Goal: Task Accomplishment & Management: Manage account settings

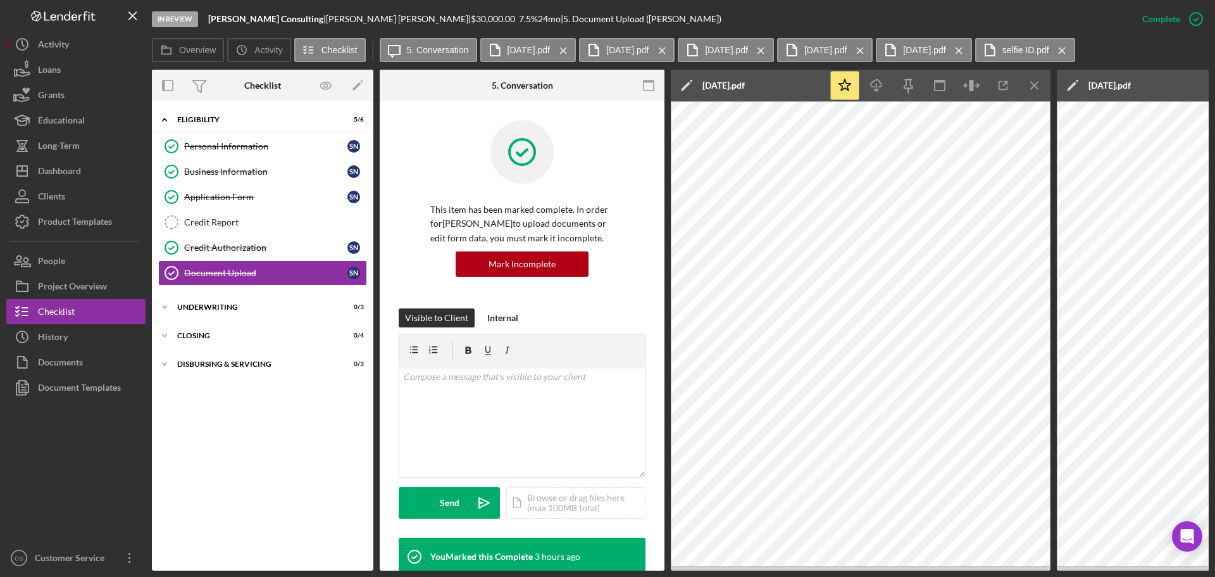
scroll to position [1101, 0]
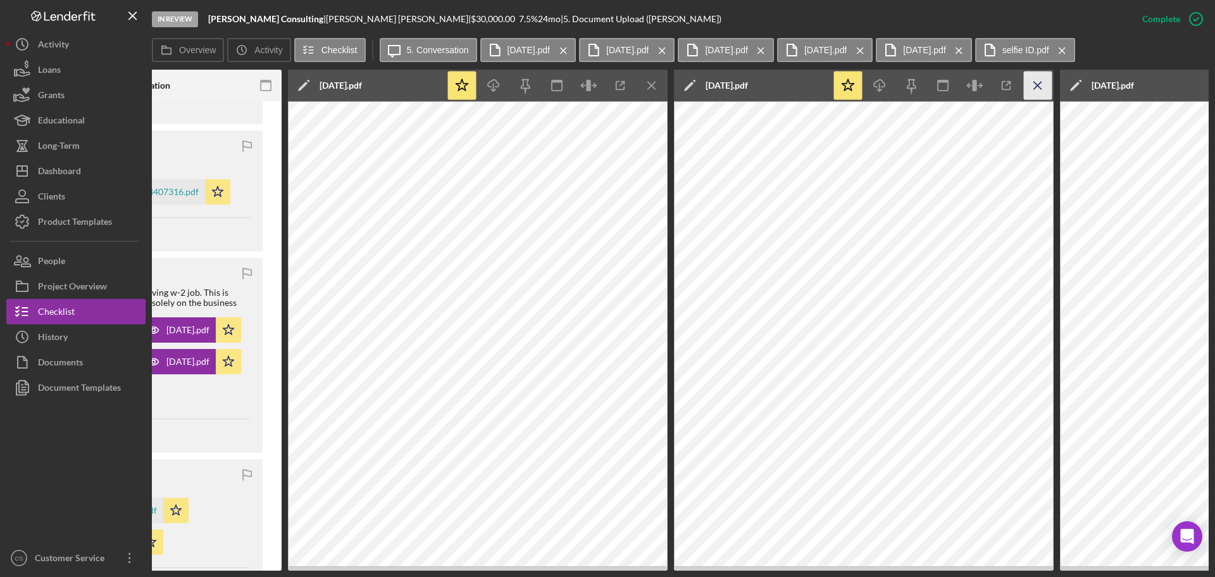
click at [654, 78] on icon "Icon/Menu Close" at bounding box center [652, 86] width 28 height 28
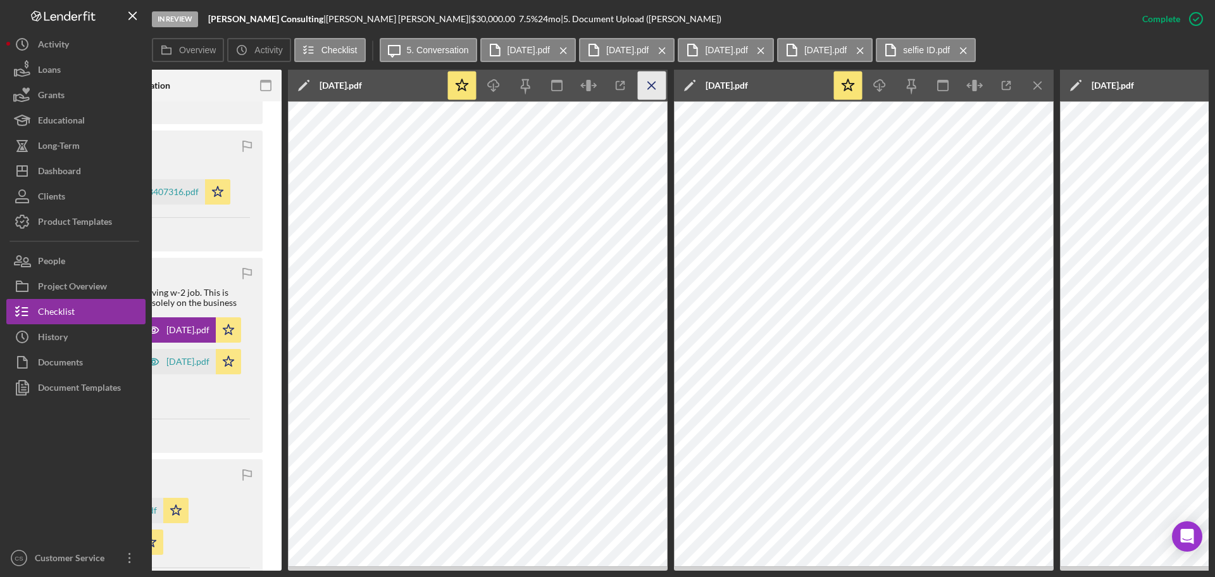
click at [660, 91] on icon "Icon/Menu Close" at bounding box center [652, 86] width 28 height 28
click at [660, 89] on icon "Icon/Menu Close" at bounding box center [652, 86] width 28 height 28
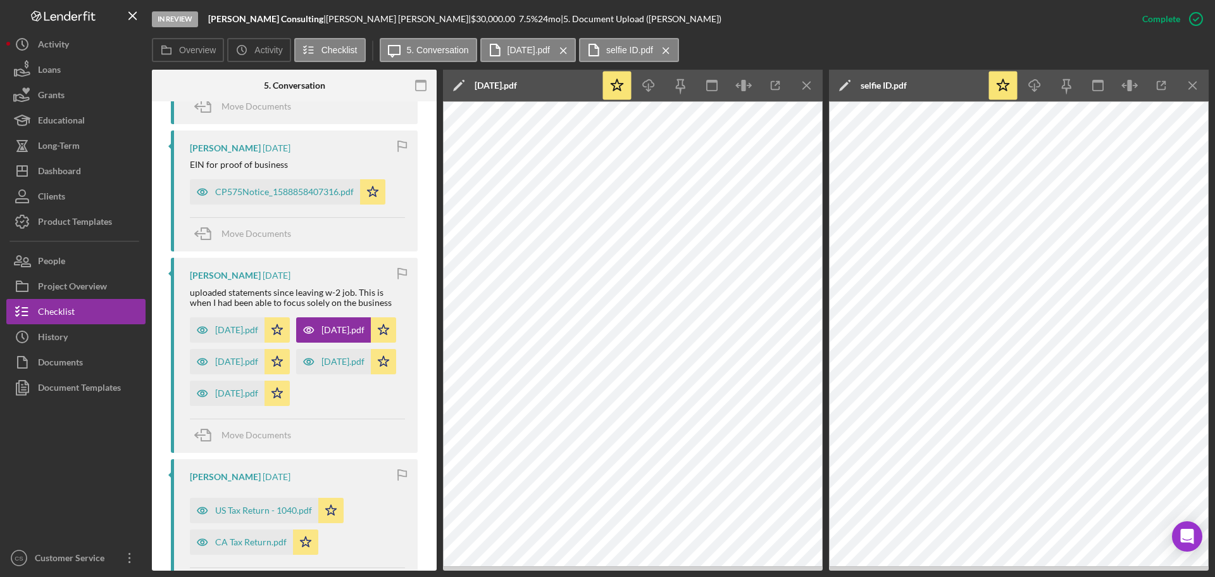
scroll to position [0, 228]
click at [808, 85] on icon "Icon/Menu Close" at bounding box center [807, 86] width 28 height 28
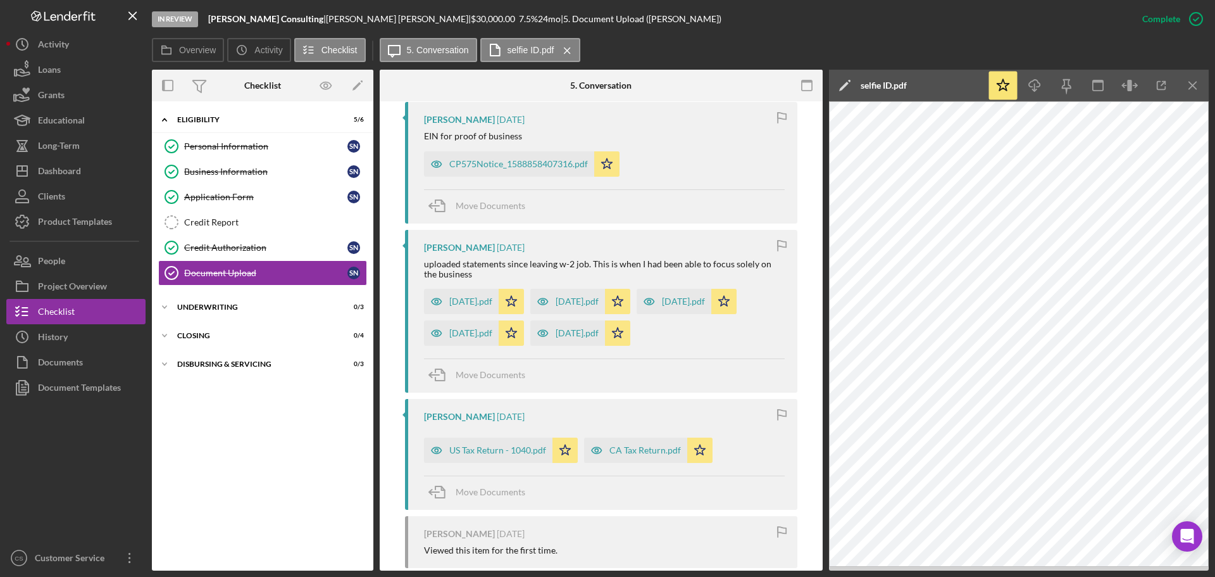
scroll to position [1072, 0]
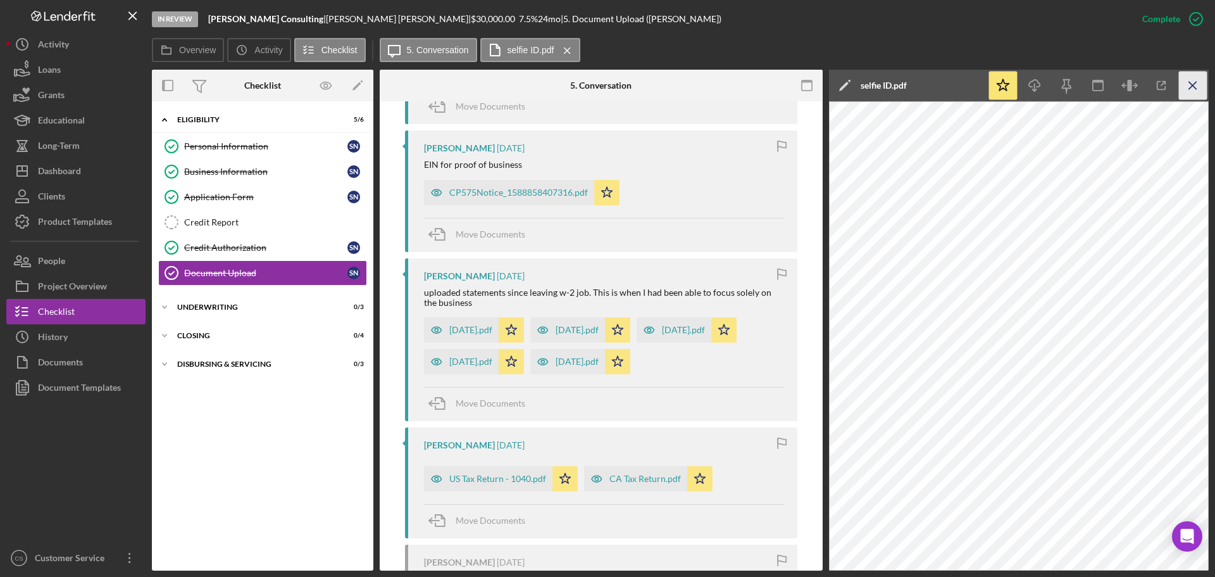
click at [1192, 84] on line "button" at bounding box center [1192, 85] width 7 height 7
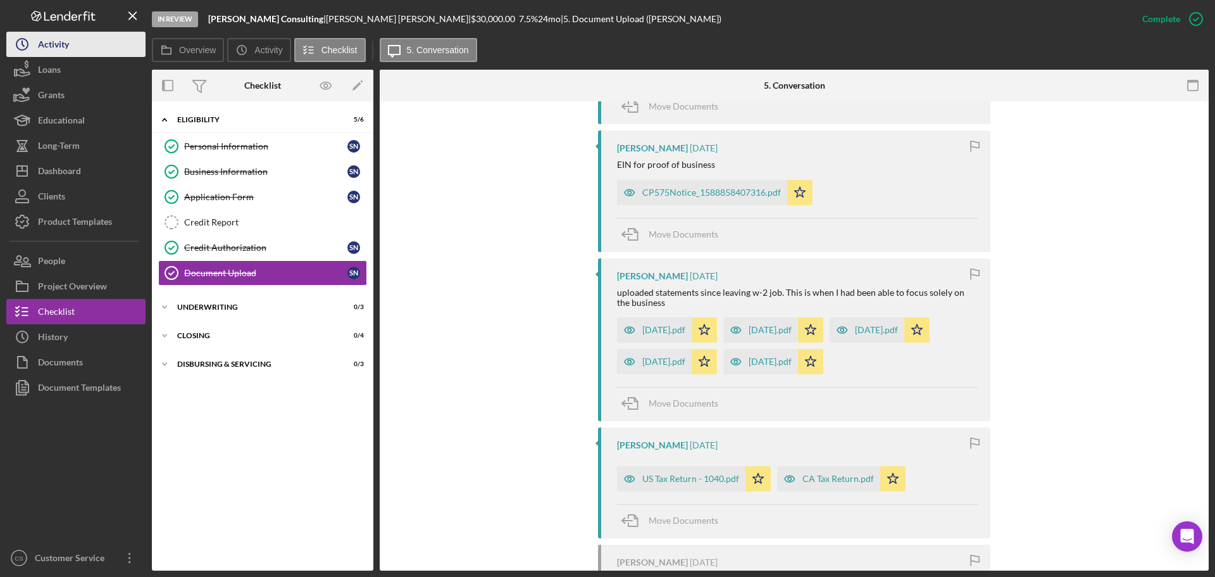
click at [91, 44] on button "Icon/History Activity" at bounding box center [75, 44] width 139 height 25
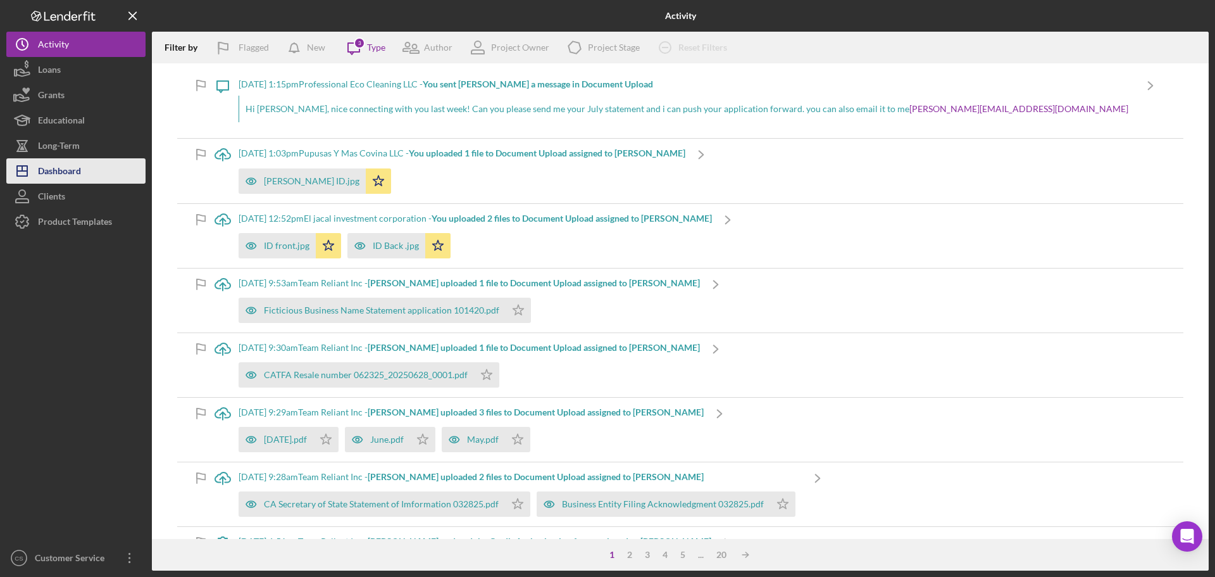
click at [65, 170] on div "Dashboard" at bounding box center [59, 172] width 43 height 28
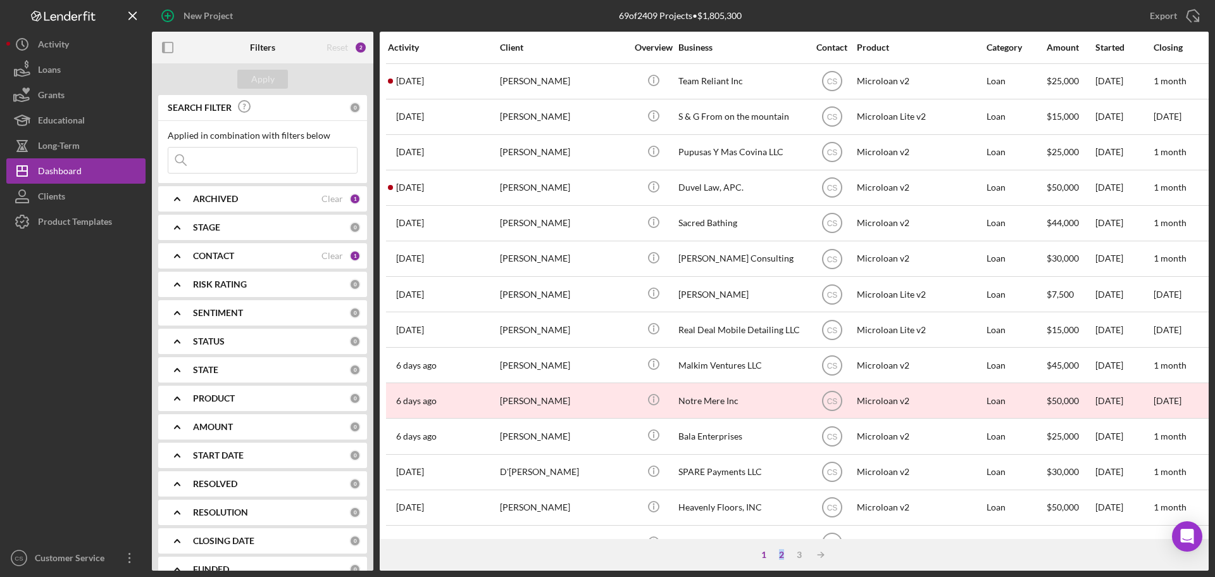
click at [782, 555] on div "2" at bounding box center [782, 554] width 18 height 10
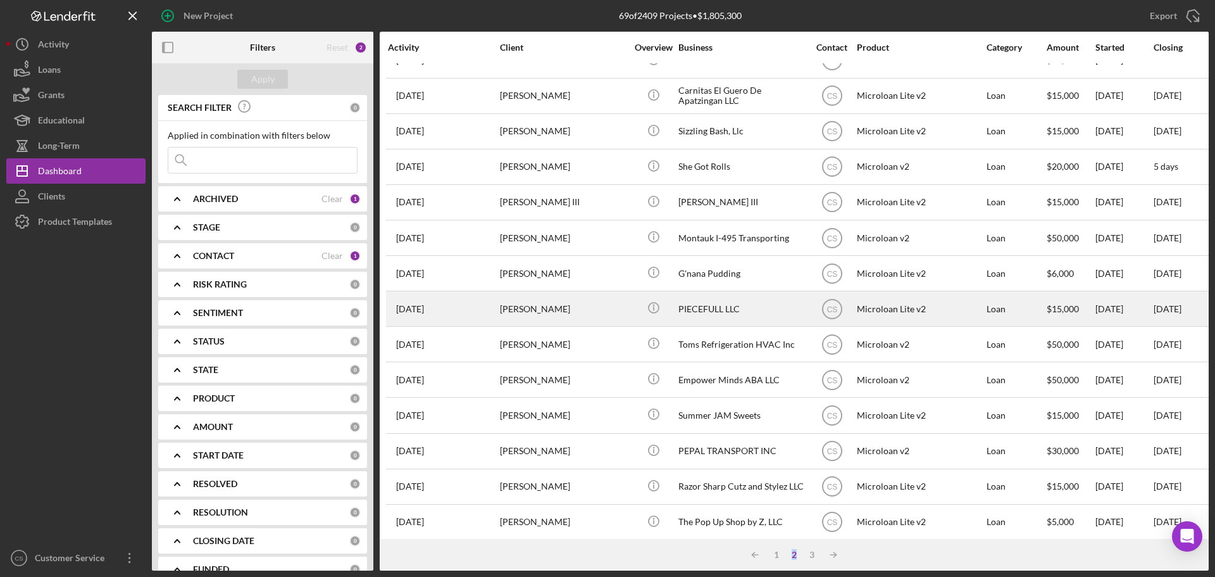
scroll to position [429, 0]
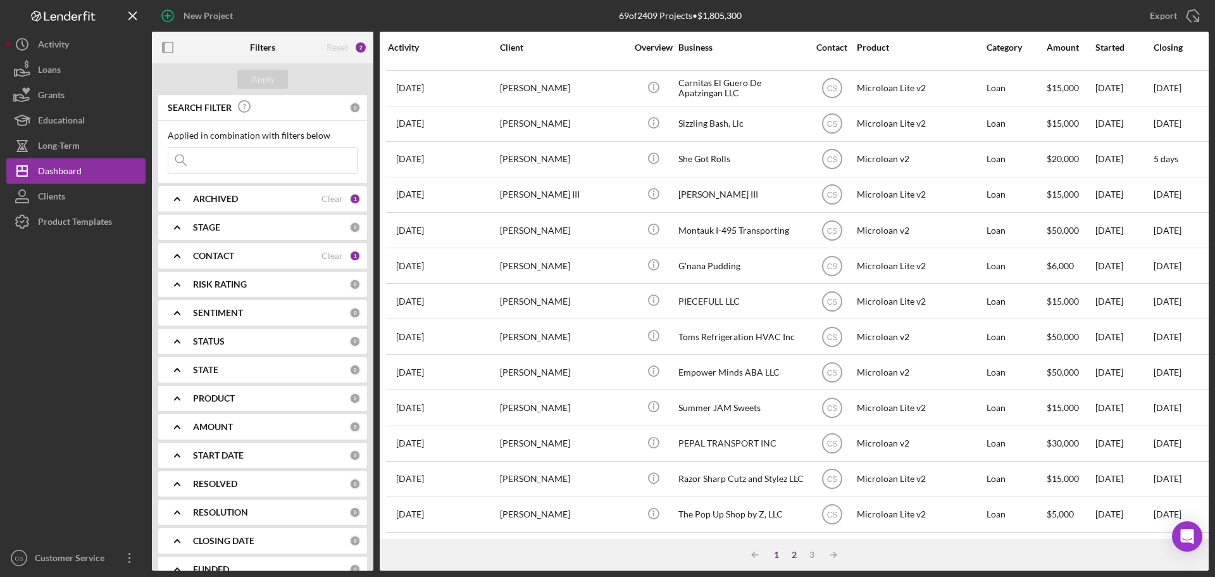
click at [777, 552] on div "1" at bounding box center [777, 554] width 18 height 10
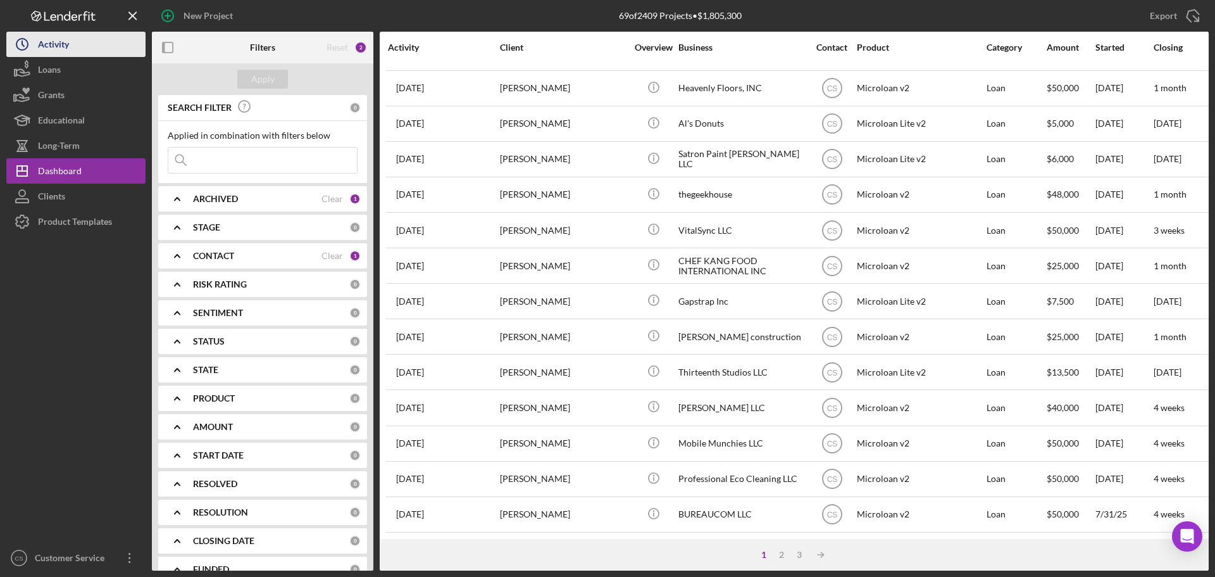
click at [44, 44] on div "Activity" at bounding box center [53, 46] width 31 height 28
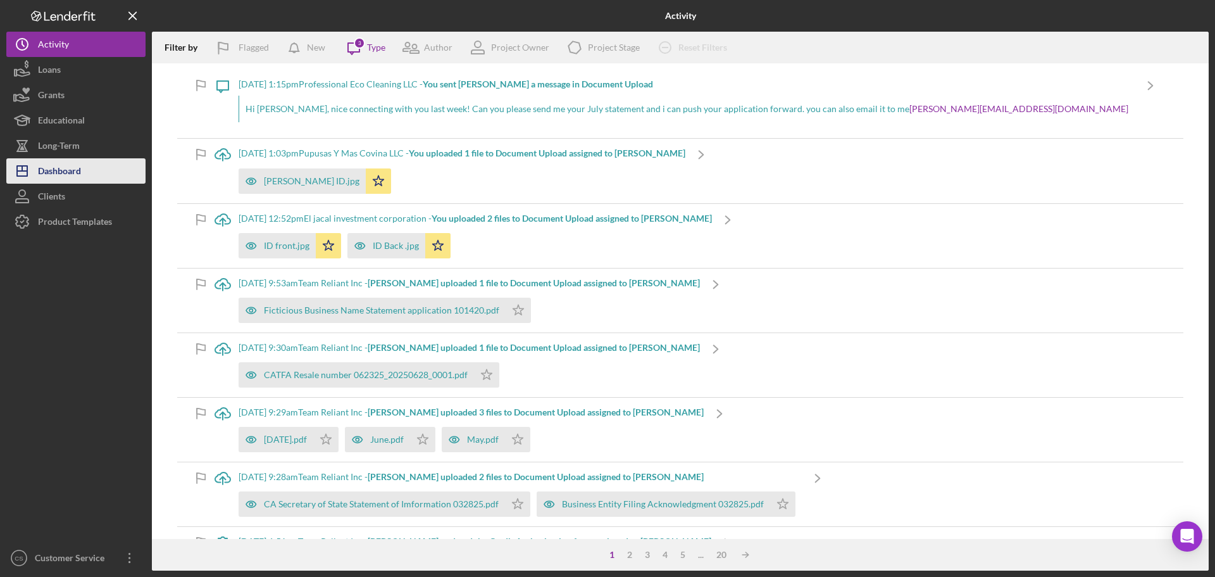
click at [49, 168] on div "Dashboard" at bounding box center [59, 172] width 43 height 28
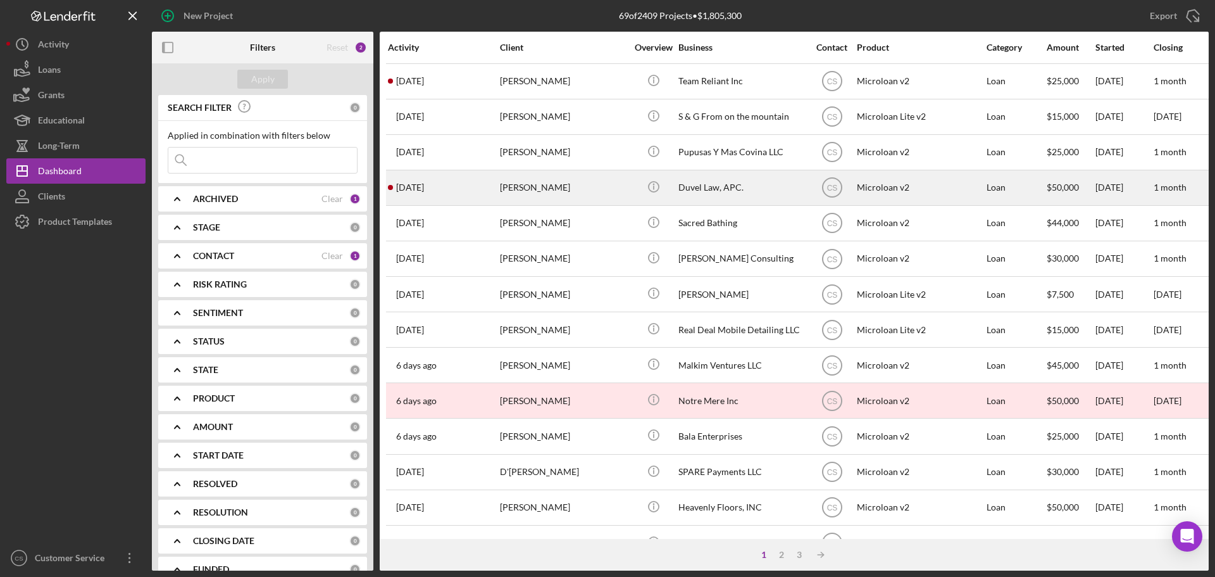
click at [592, 191] on div "Glen Duvel" at bounding box center [563, 188] width 127 height 34
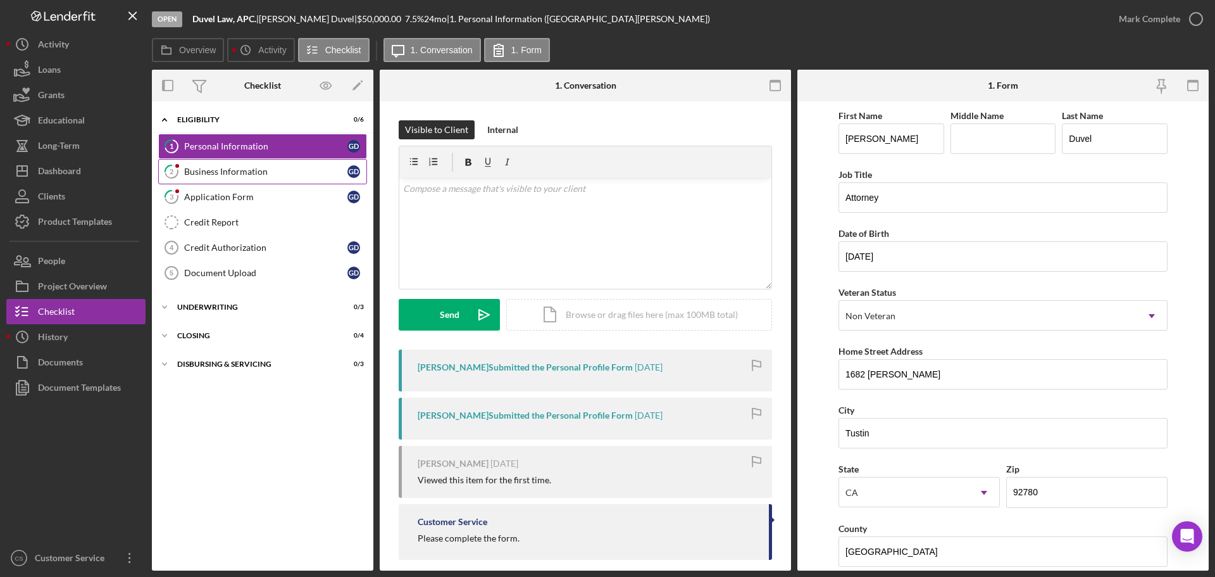
click at [248, 170] on div "Business Information" at bounding box center [265, 171] width 163 height 10
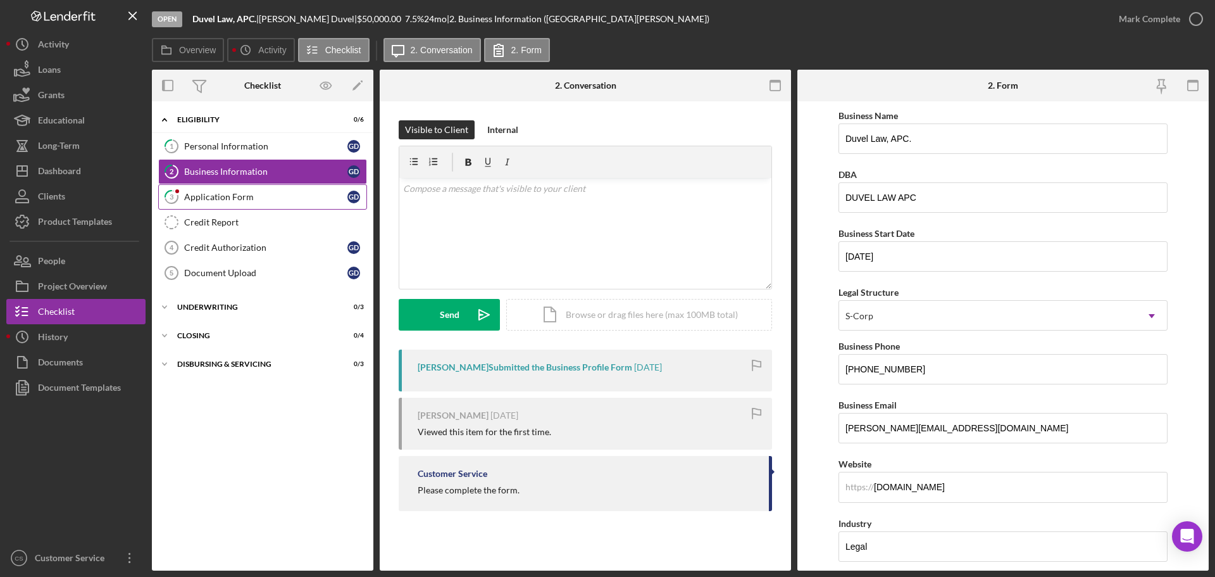
click at [246, 191] on link "3 Application Form G D" at bounding box center [262, 196] width 209 height 25
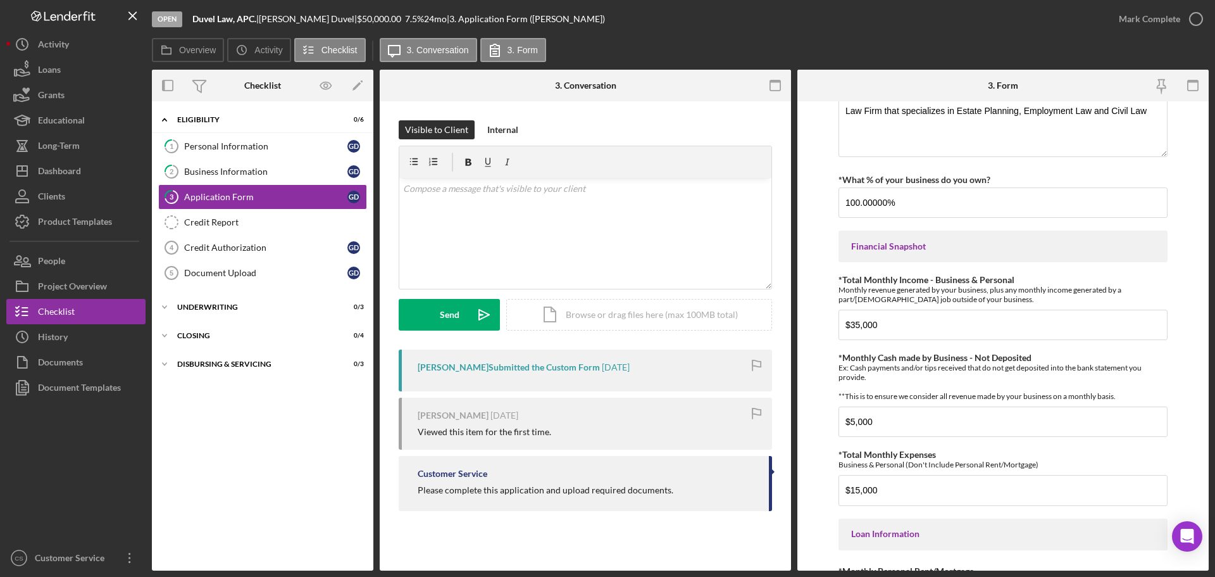
scroll to position [253, 0]
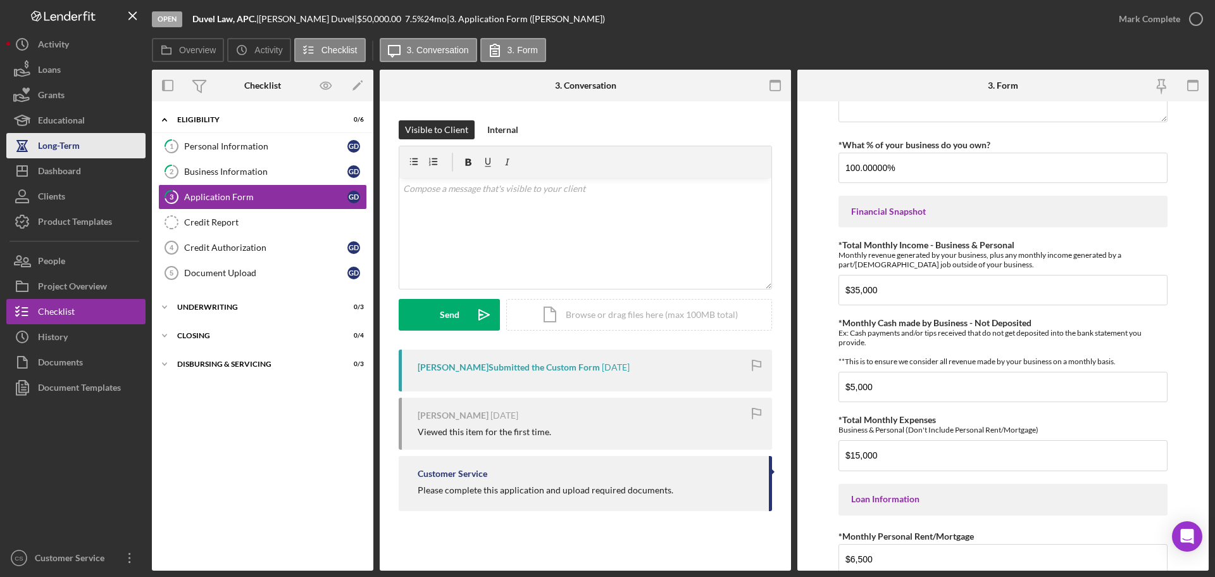
drag, startPoint x: 54, startPoint y: 182, endPoint x: 58, endPoint y: 154, distance: 28.0
click at [55, 180] on div "Dashboard" at bounding box center [59, 172] width 43 height 28
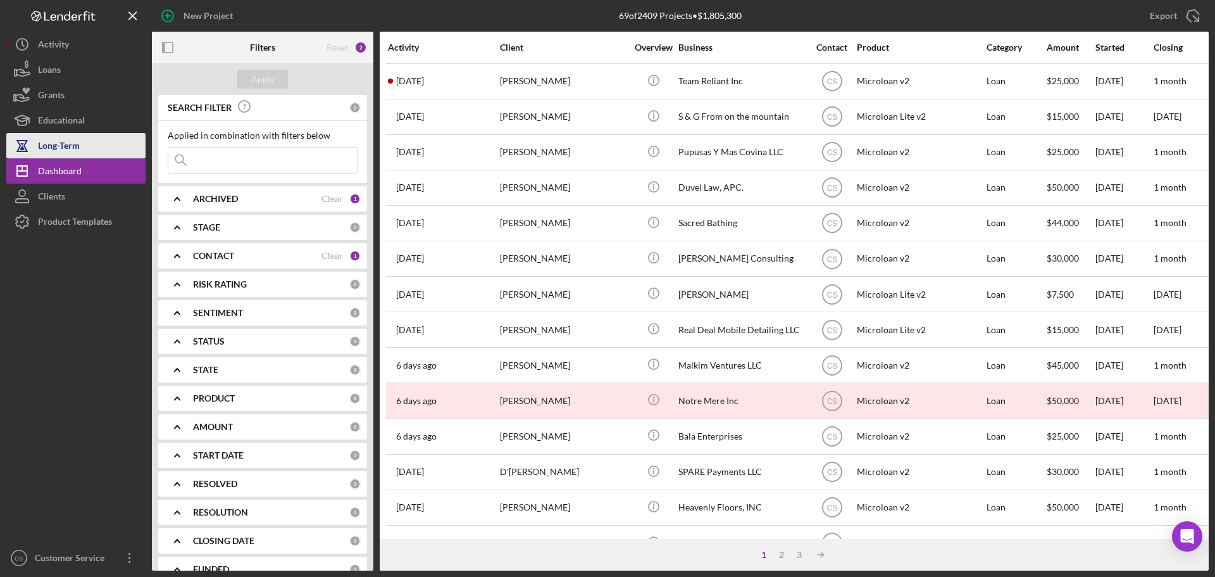
click at [82, 143] on button "Long-Term" at bounding box center [75, 145] width 139 height 25
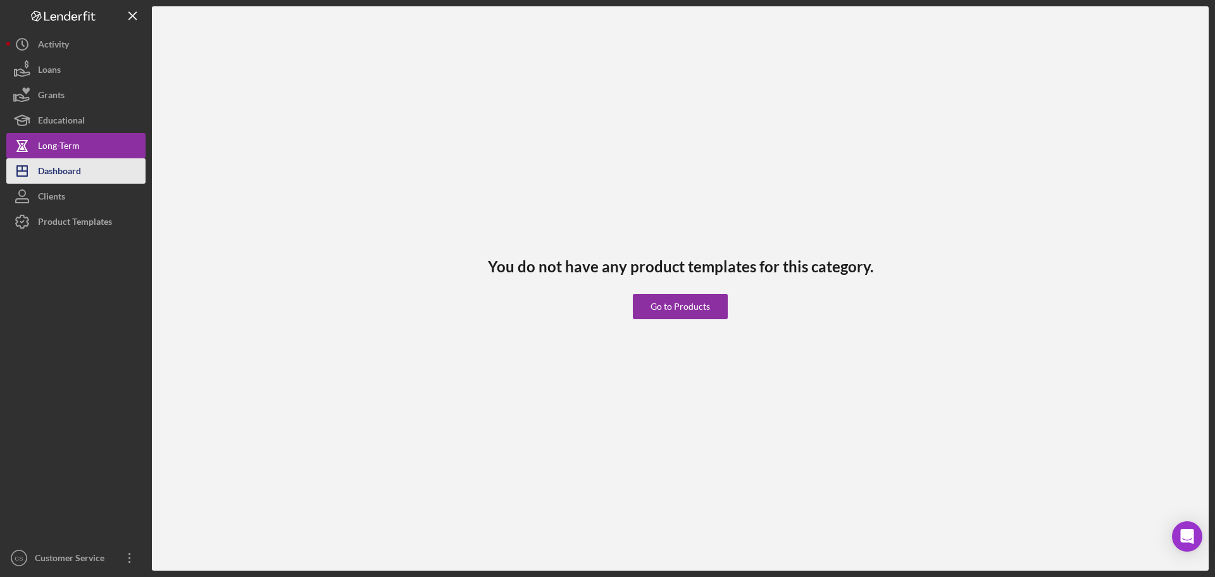
click at [63, 173] on div "Dashboard" at bounding box center [59, 172] width 43 height 28
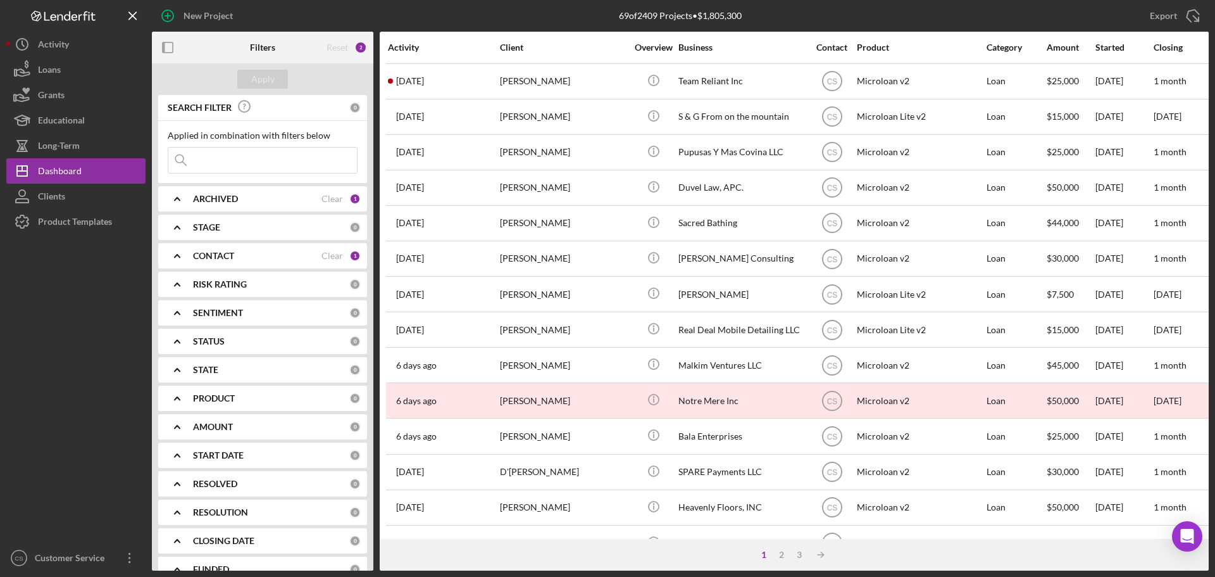
click at [929, 21] on div "Export Icon/Export" at bounding box center [1032, 16] width 353 height 32
drag, startPoint x: 99, startPoint y: 336, endPoint x: 108, endPoint y: 300, distance: 37.2
click at [99, 336] on div at bounding box center [75, 389] width 139 height 311
click at [49, 52] on div "Activity" at bounding box center [53, 46] width 31 height 28
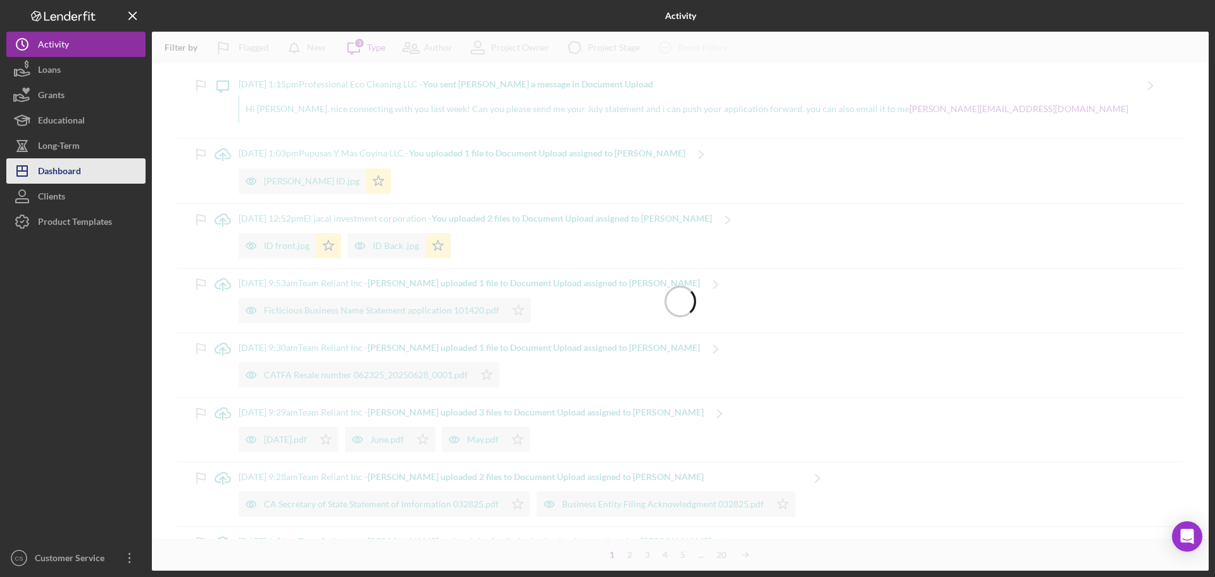
click at [61, 170] on div "Dashboard" at bounding box center [59, 172] width 43 height 28
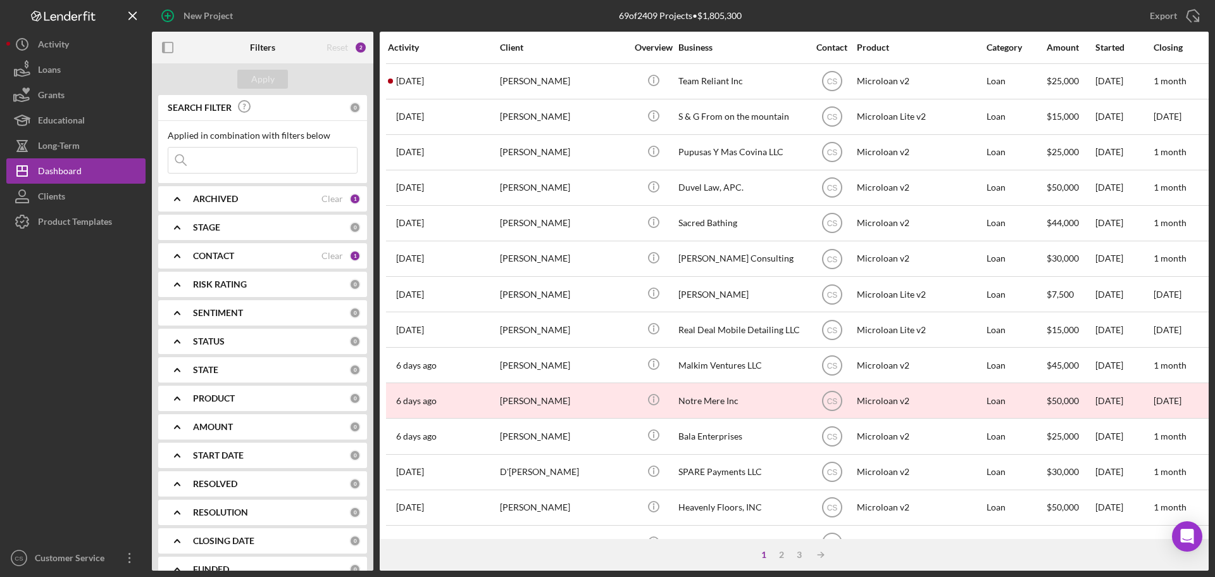
click at [113, 364] on div at bounding box center [75, 389] width 139 height 311
click at [58, 376] on div at bounding box center [75, 389] width 139 height 311
click at [34, 363] on div at bounding box center [75, 389] width 139 height 311
click at [107, 452] on div at bounding box center [75, 389] width 139 height 311
click at [75, 151] on div "Long-Term" at bounding box center [59, 147] width 42 height 28
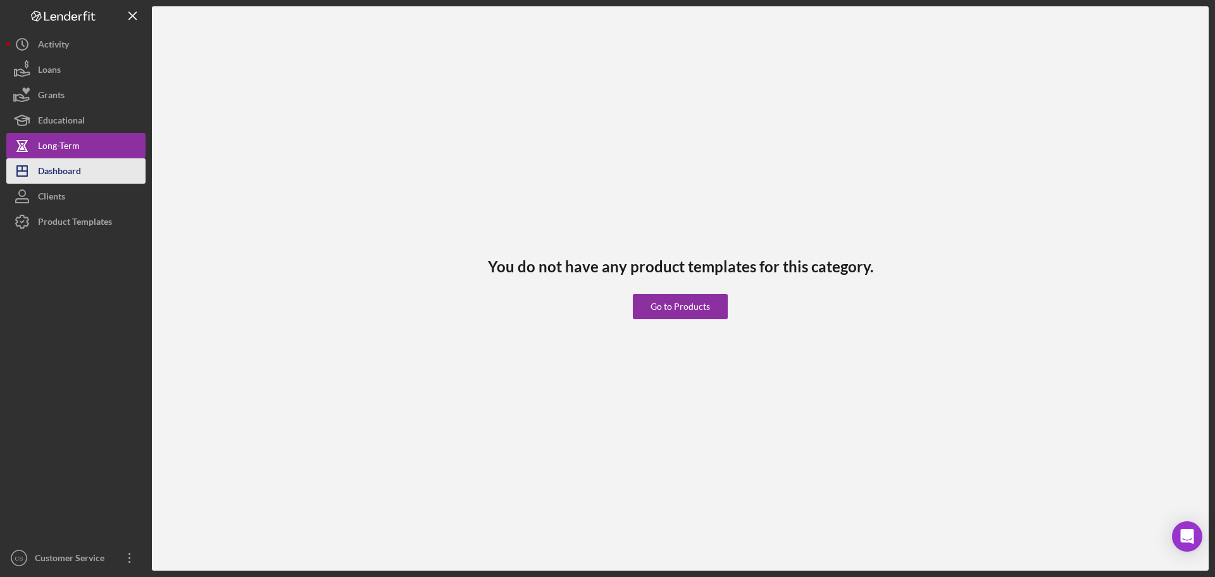
click at [75, 160] on div "Dashboard" at bounding box center [59, 172] width 43 height 28
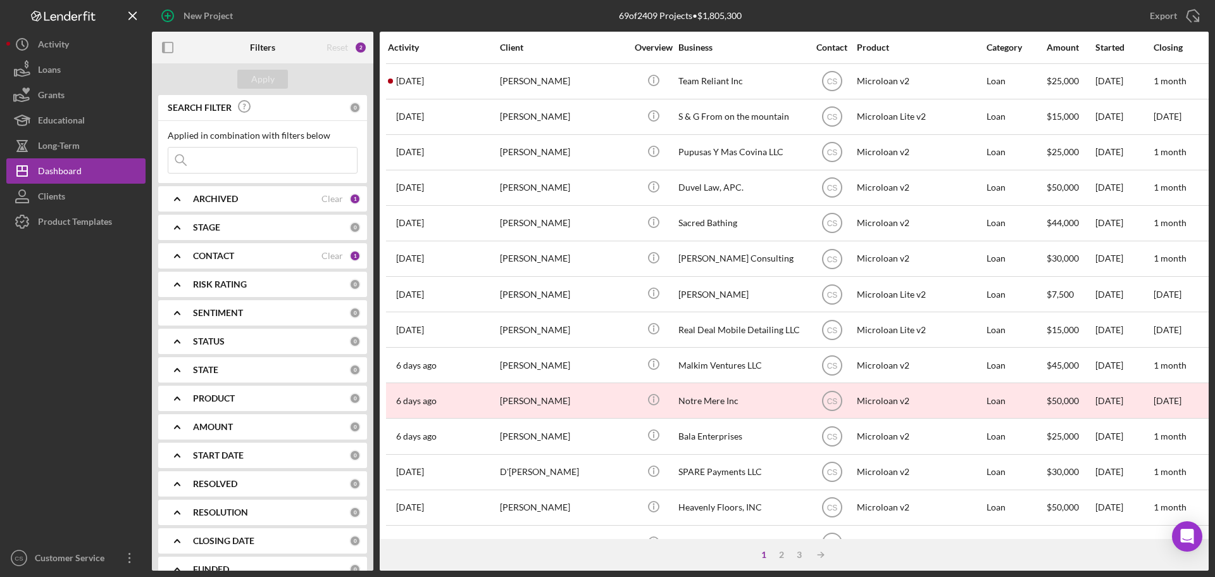
click at [66, 322] on div at bounding box center [75, 389] width 139 height 311
click at [60, 401] on div at bounding box center [75, 389] width 139 height 311
click at [59, 394] on div at bounding box center [75, 389] width 139 height 311
click at [62, 399] on div at bounding box center [75, 389] width 139 height 311
drag, startPoint x: 91, startPoint y: 354, endPoint x: 107, endPoint y: 384, distance: 34.0
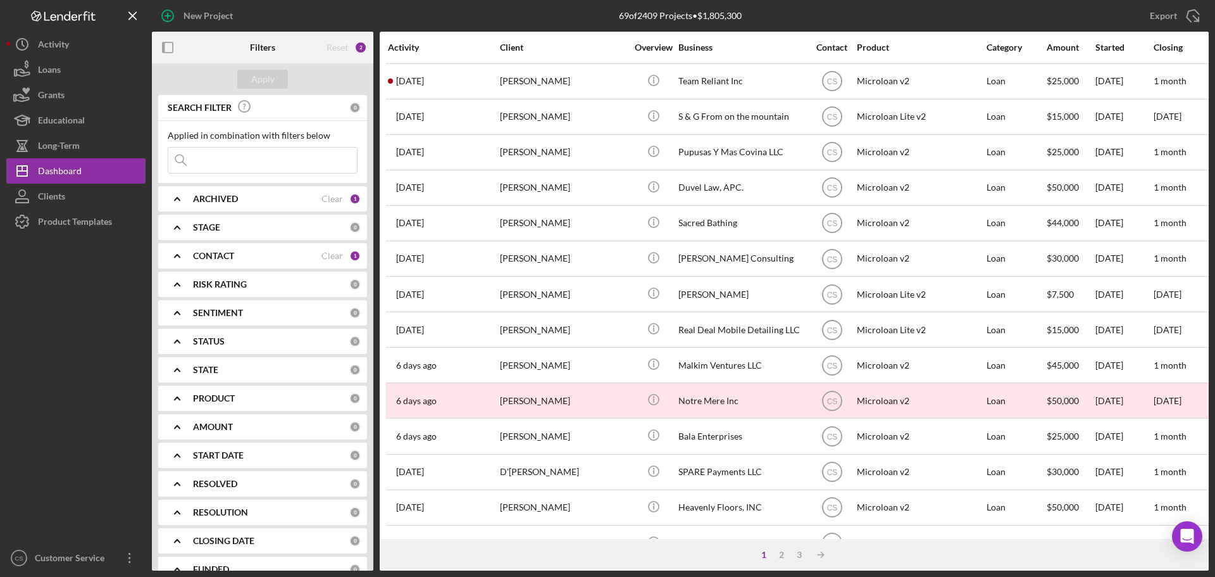
click at [90, 355] on div at bounding box center [75, 389] width 139 height 311
click at [56, 170] on div "Dashboard" at bounding box center [60, 172] width 44 height 28
